Goal: Information Seeking & Learning: Learn about a topic

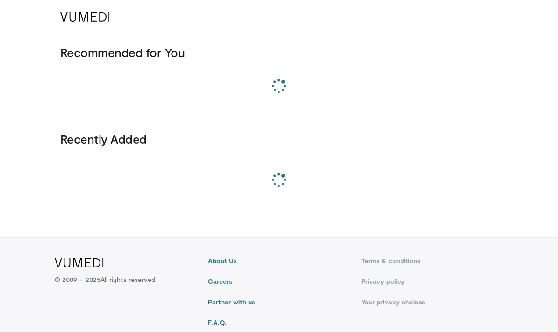
click at [0, 0] on button "button" at bounding box center [0, 0] width 0 height 0
click at [0, 0] on icon "button" at bounding box center [0, 0] width 0 height 0
click at [0, 0] on input "Search topics, interventions" at bounding box center [0, 0] width 0 height 0
type input "**********"
click at [0, 0] on button "submit" at bounding box center [0, 0] width 0 height 0
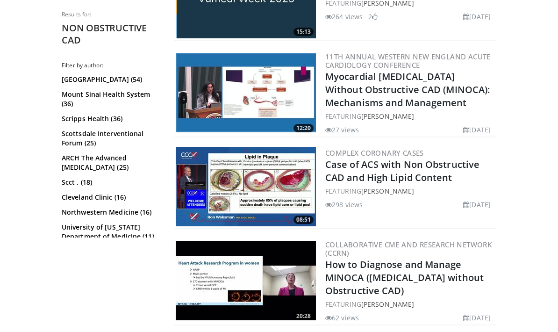
scroll to position [309, 0]
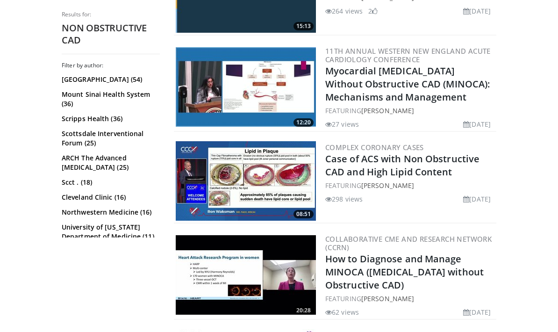
click at [403, 178] on link "Case of ACS with Non Obstructive CAD and High Lipid Content" at bounding box center [402, 165] width 154 height 26
click at [400, 103] on link "Myocardial Infarction Without Obstructive CAD (MINOCA): Mechanisms and Manageme…" at bounding box center [407, 84] width 165 height 39
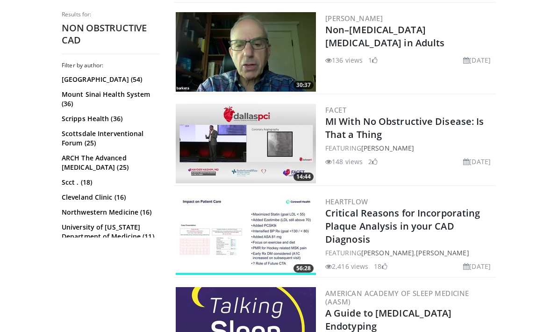
scroll to position [826, 0]
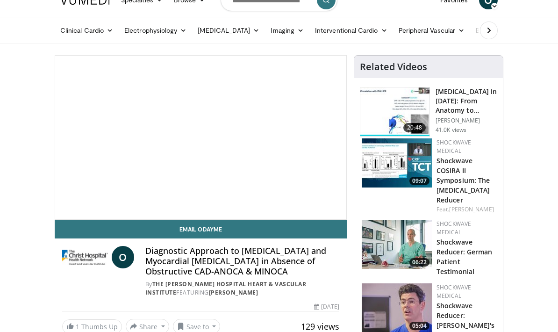
scroll to position [17, 0]
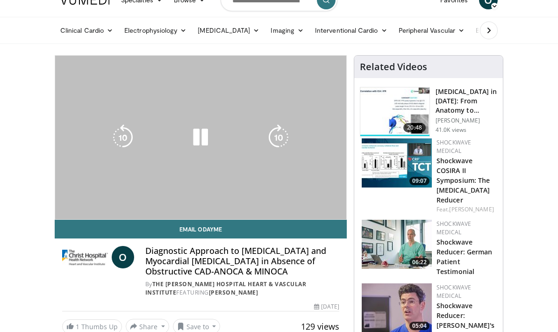
click at [81, 214] on div "10 seconds Tap to unmute" at bounding box center [200, 138] width 291 height 164
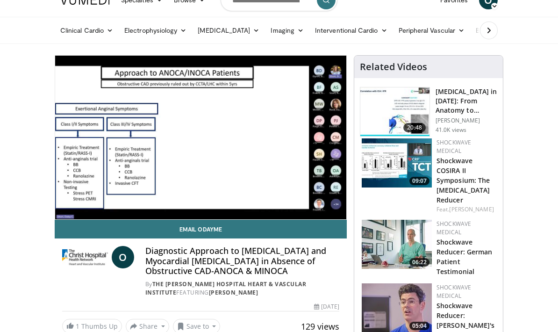
click at [64, 219] on span "Video Player" at bounding box center [64, 228] width 19 height 19
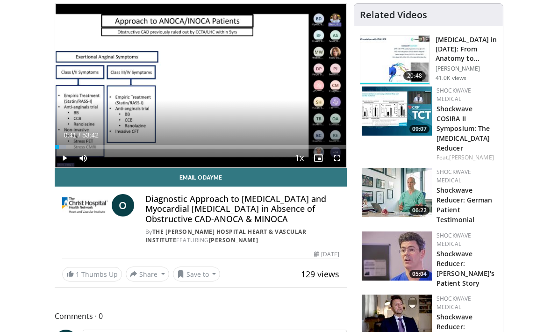
scroll to position [68, 0]
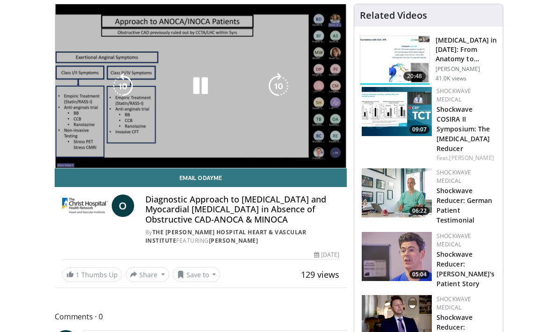
click at [85, 172] on link "Email Odayme" at bounding box center [201, 177] width 292 height 19
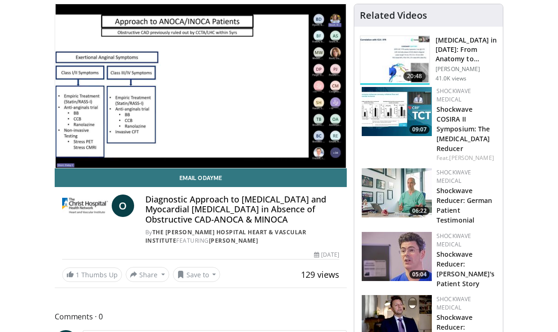
click at [85, 168] on span "Video Player" at bounding box center [83, 177] width 19 height 19
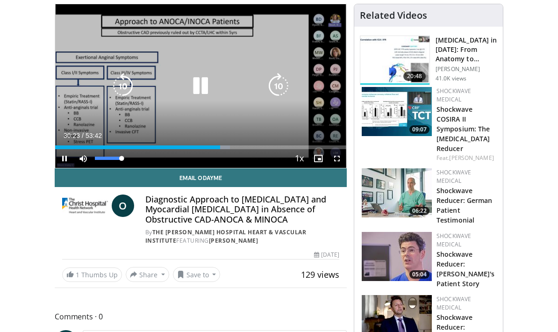
click at [69, 162] on span "Video Player" at bounding box center [64, 158] width 19 height 19
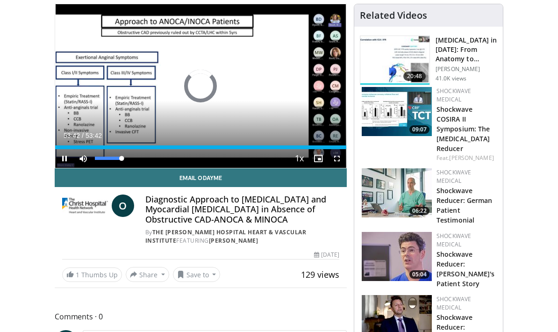
click at [70, 147] on div "Progress Bar" at bounding box center [200, 147] width 291 height 4
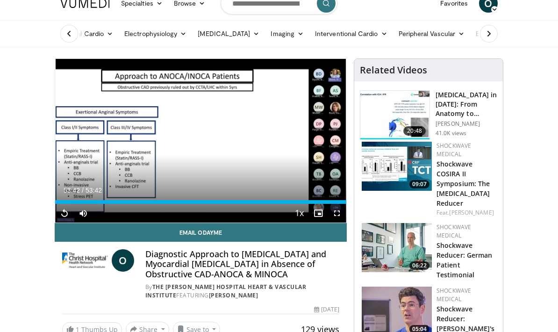
scroll to position [13, 0]
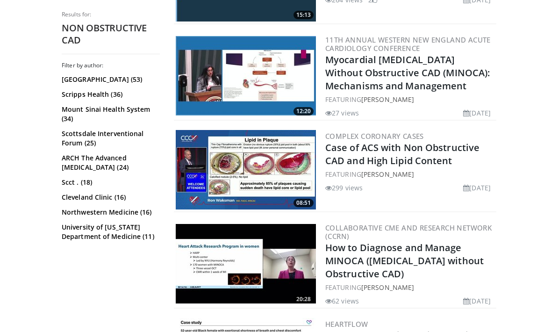
scroll to position [345, 0]
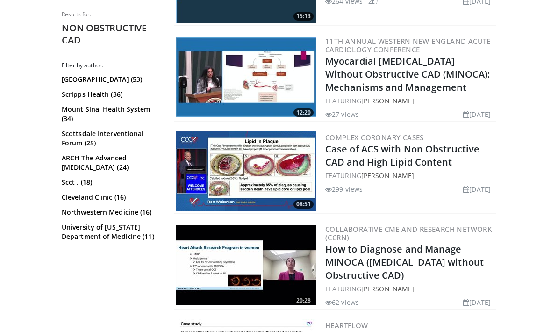
click at [398, 69] on link "Myocardial [MEDICAL_DATA] Without Obstructive CAD (MINOCA): Mechanisms and Mana…" at bounding box center [407, 74] width 165 height 39
